Goal: Task Accomplishment & Management: Use online tool/utility

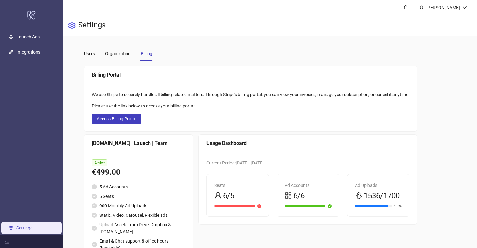
click at [30, 226] on link "Settings" at bounding box center [24, 228] width 16 height 5
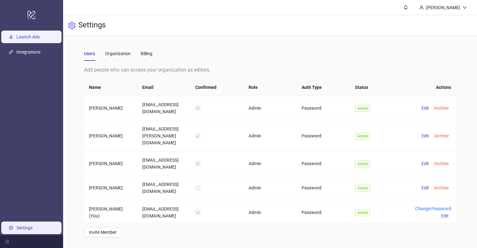
click at [34, 35] on link "Launch Ads" at bounding box center [27, 36] width 23 height 5
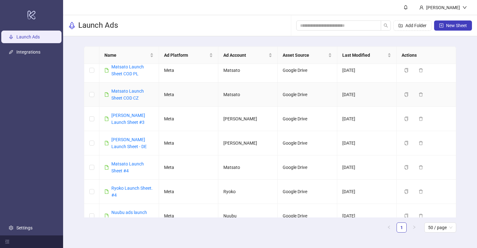
scroll to position [252, 0]
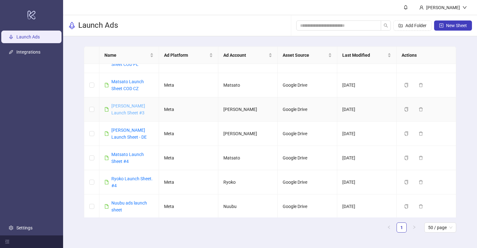
click at [129, 106] on link "[PERSON_NAME] Launch Sheet #3" at bounding box center [128, 110] width 34 height 12
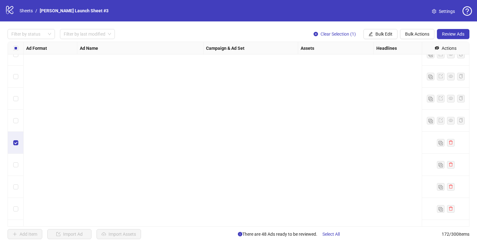
scroll to position [3629, 0]
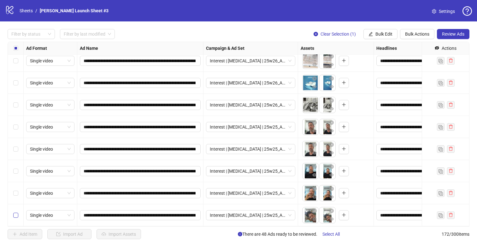
click at [14, 213] on label "Select row 172" at bounding box center [15, 215] width 5 height 7
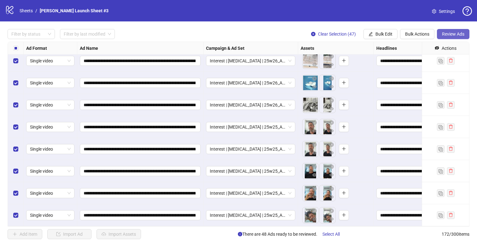
click at [458, 32] on span "Review Ads" at bounding box center [453, 34] width 22 height 5
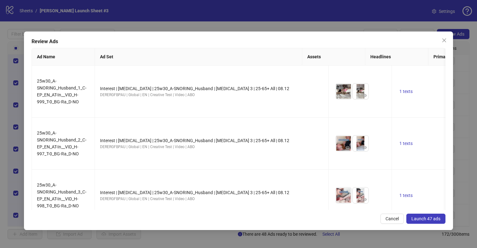
click at [431, 218] on span "Launch 47 ads" at bounding box center [426, 219] width 29 height 5
